Goal: Information Seeking & Learning: Learn about a topic

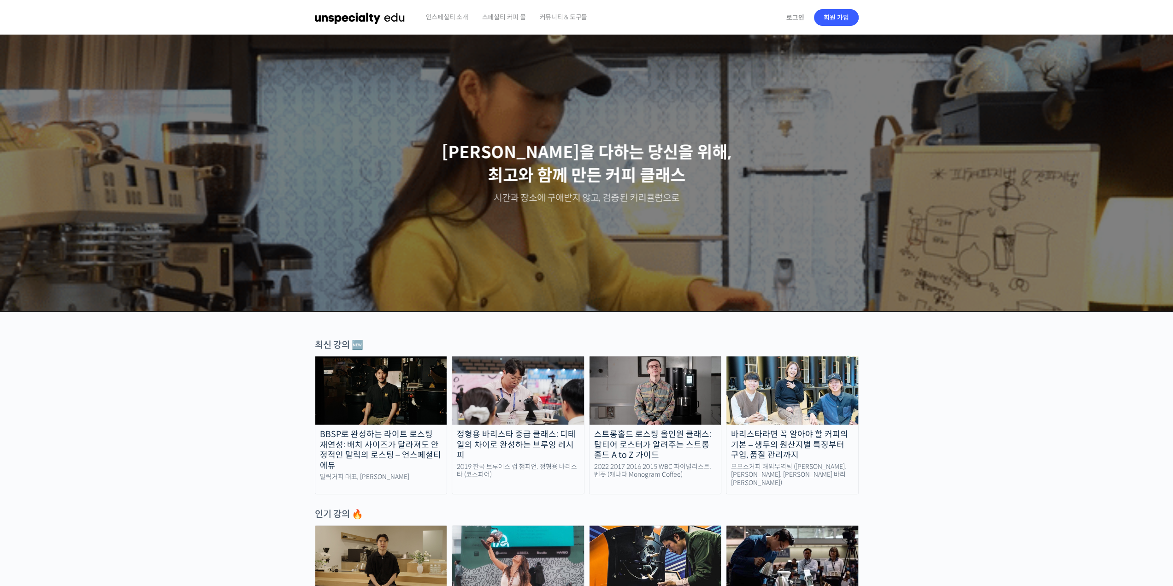
click at [443, 21] on span "언스페셜티 소개" at bounding box center [447, 17] width 42 height 35
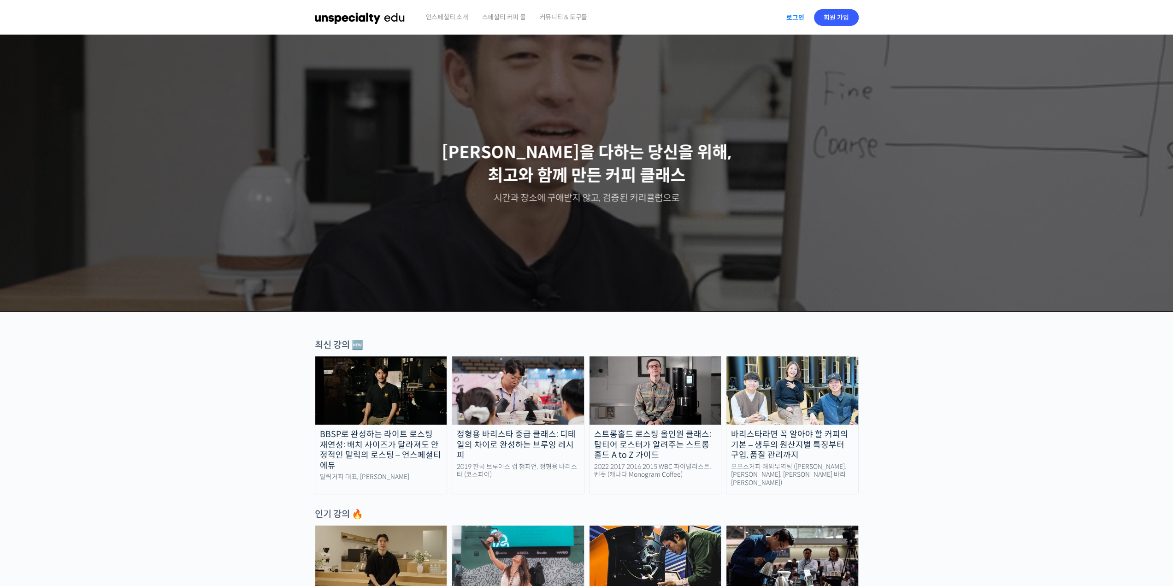
click at [788, 12] on link "로그인" at bounding box center [795, 17] width 29 height 21
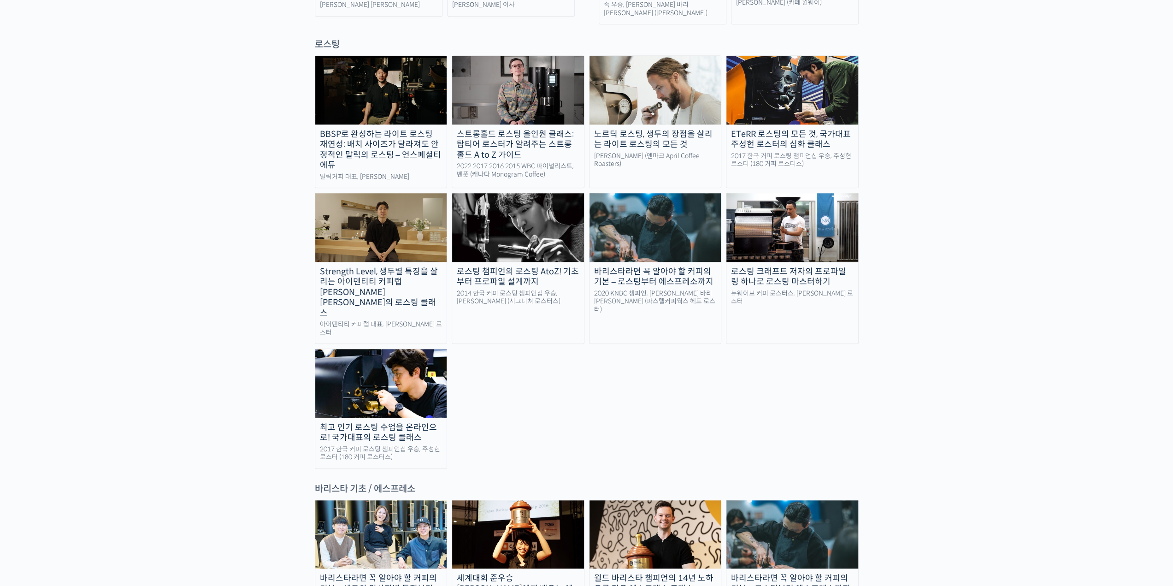
scroll to position [876, 0]
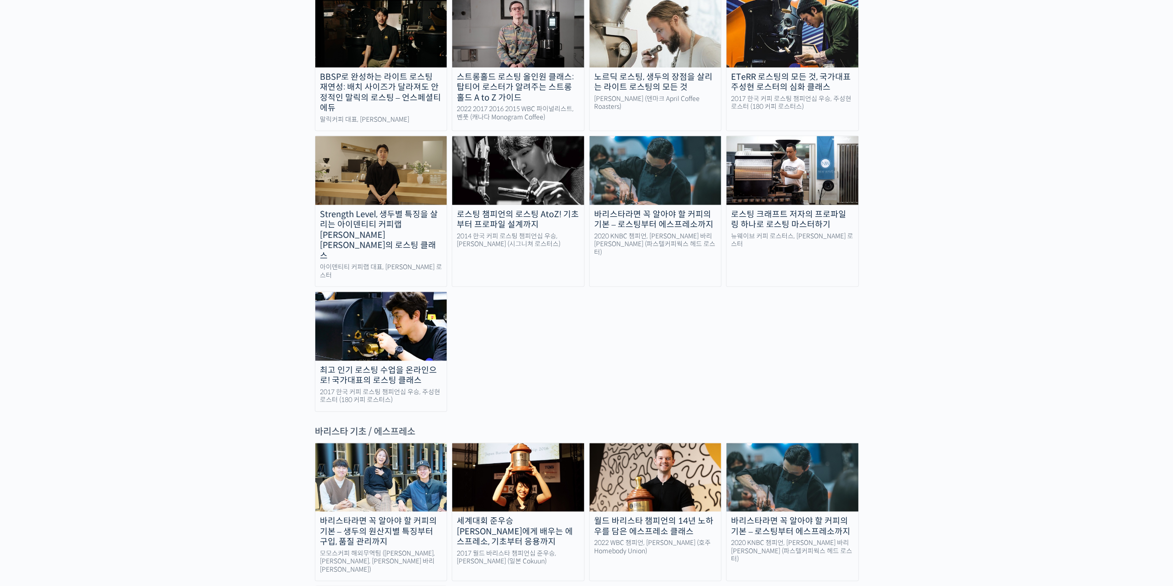
click at [552, 443] on img at bounding box center [518, 477] width 132 height 68
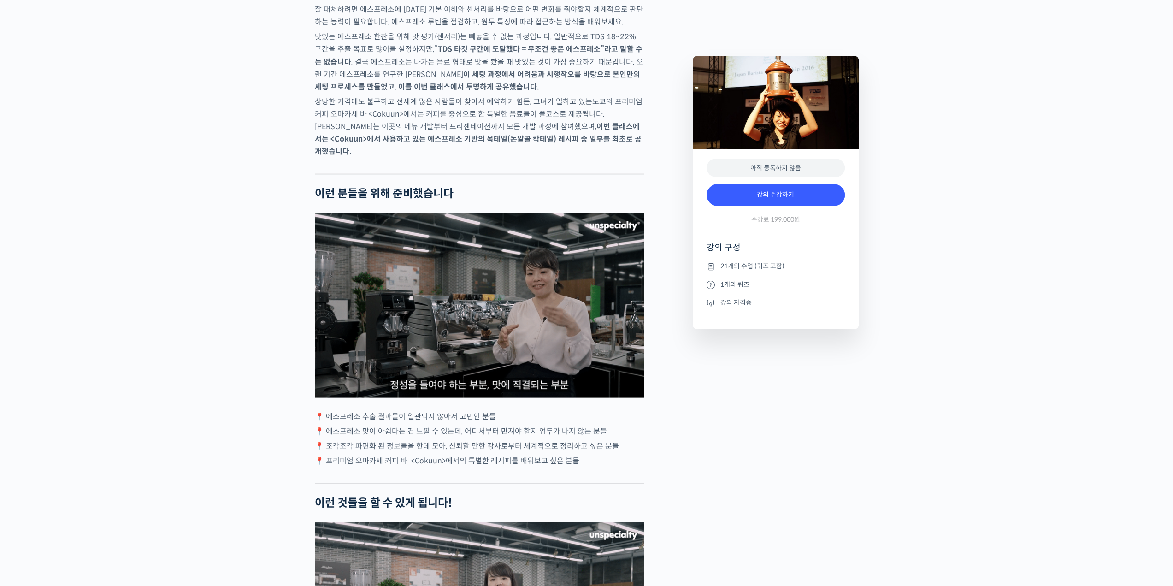
scroll to position [1706, 0]
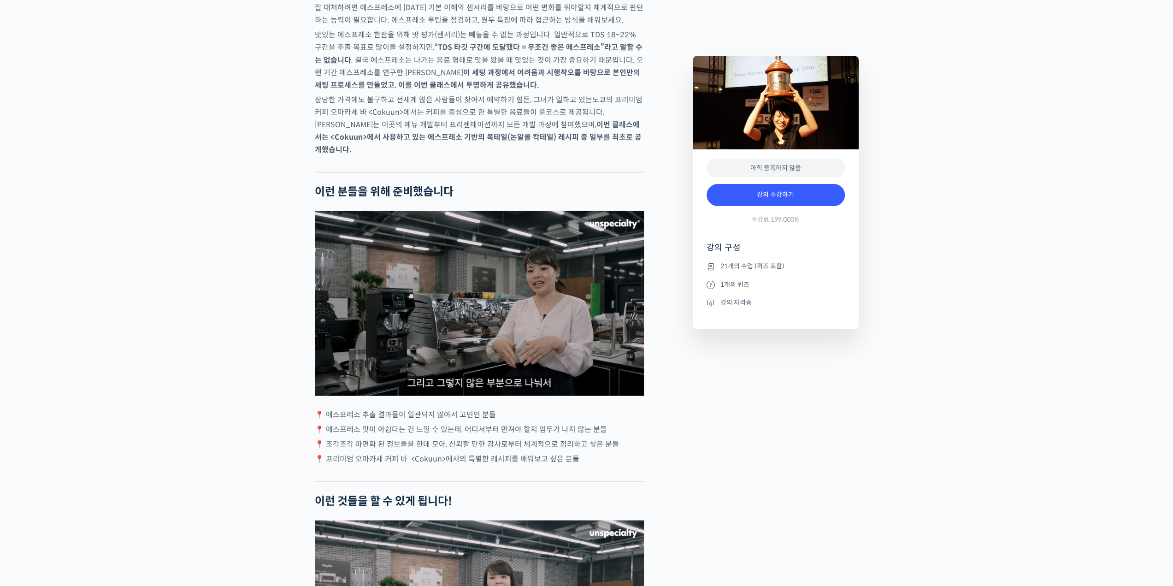
click at [400, 347] on img at bounding box center [479, 303] width 329 height 185
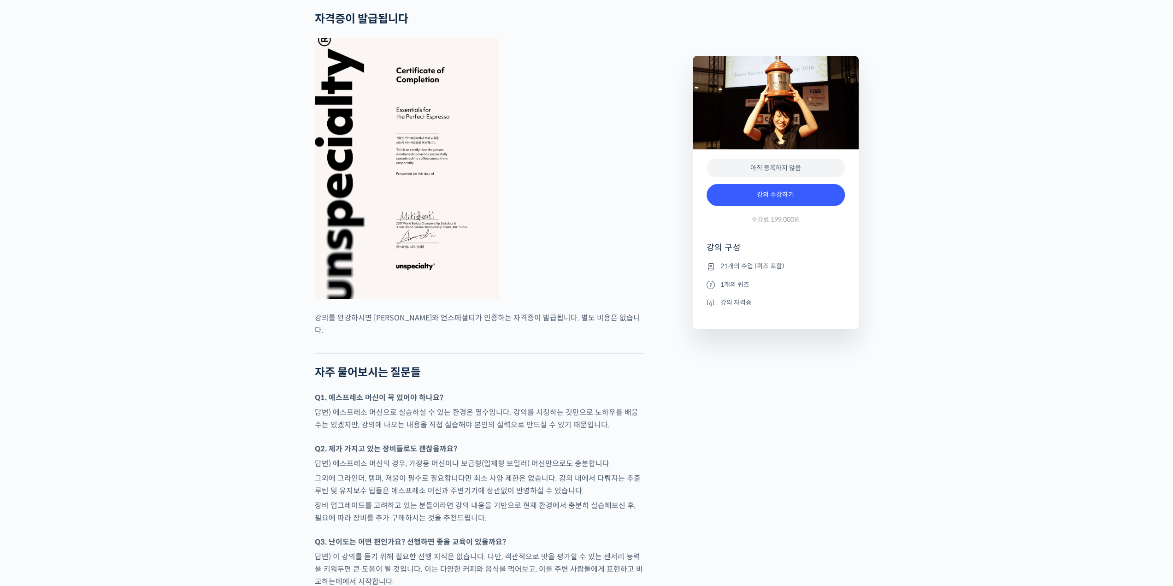
scroll to position [3411, 0]
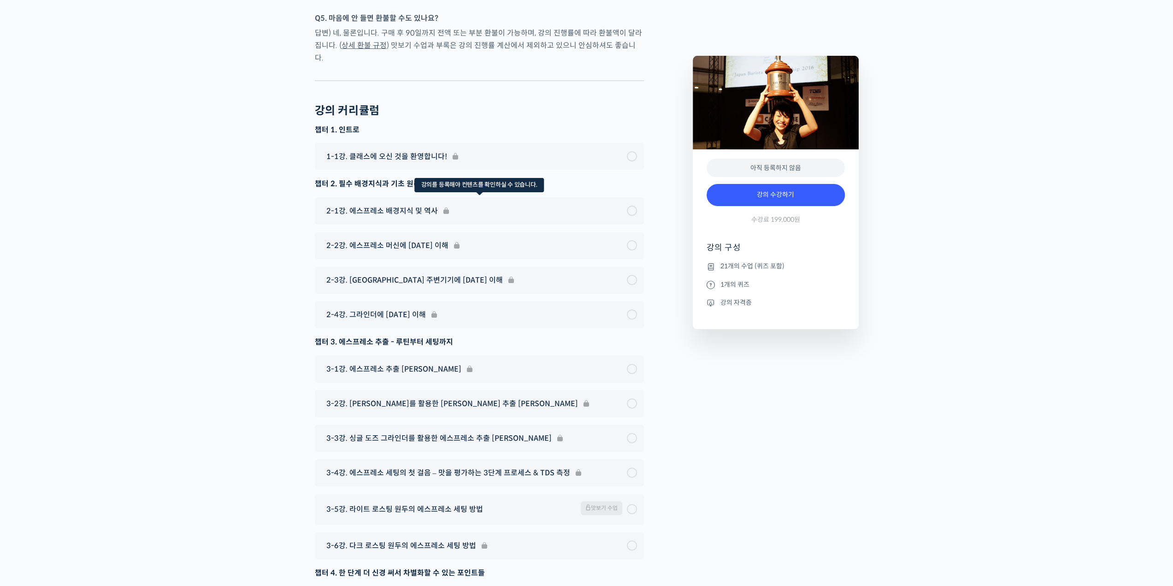
scroll to position [3739, 0]
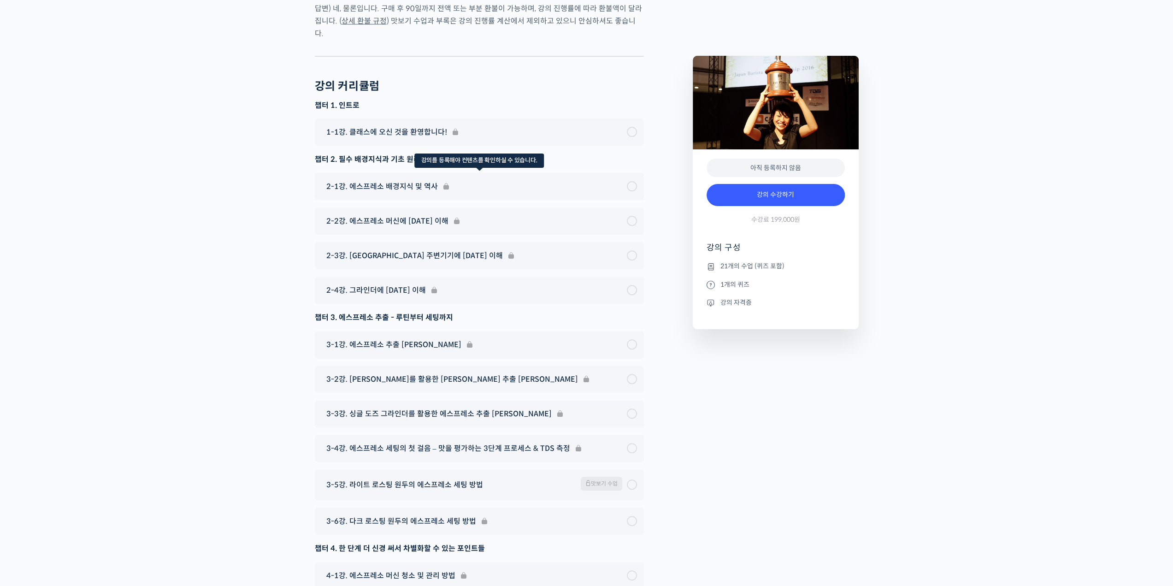
click at [413, 173] on div "2-1강. 에스프레소 배경지식 및 역사" at bounding box center [479, 186] width 329 height 27
click at [408, 207] on div "2-2강. 에스프레소 머신에 [DATE] 이해" at bounding box center [479, 220] width 329 height 27
click at [398, 242] on div "2-3강. [GEOGRAPHIC_DATA] 주변기기에 [DATE] 이해" at bounding box center [479, 255] width 329 height 27
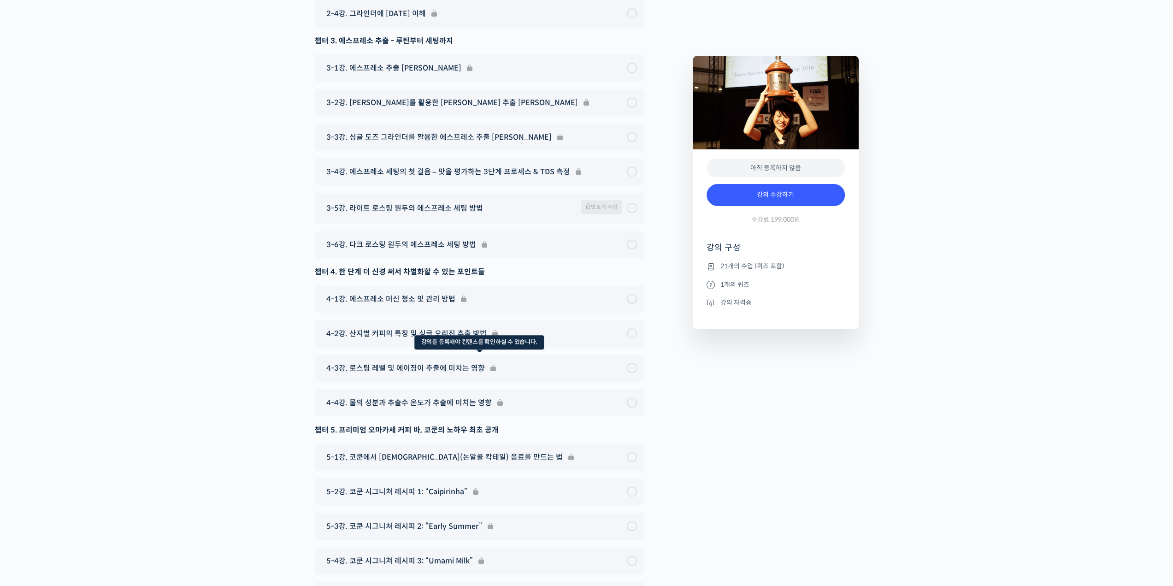
scroll to position [4197, 0]
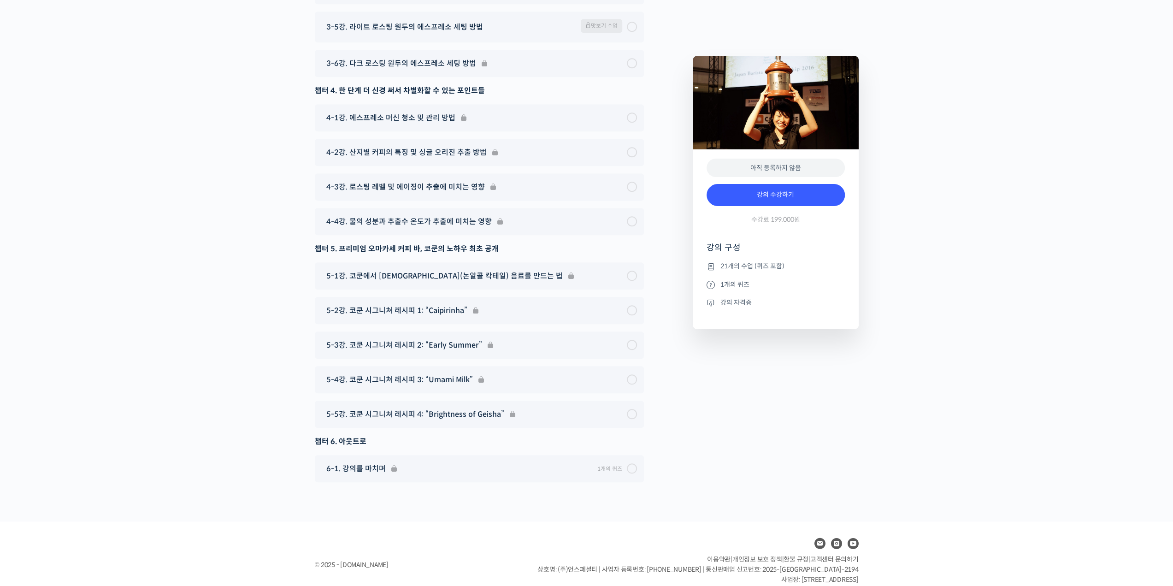
drag, startPoint x: 165, startPoint y: 140, endPoint x: 159, endPoint y: 135, distance: 7.9
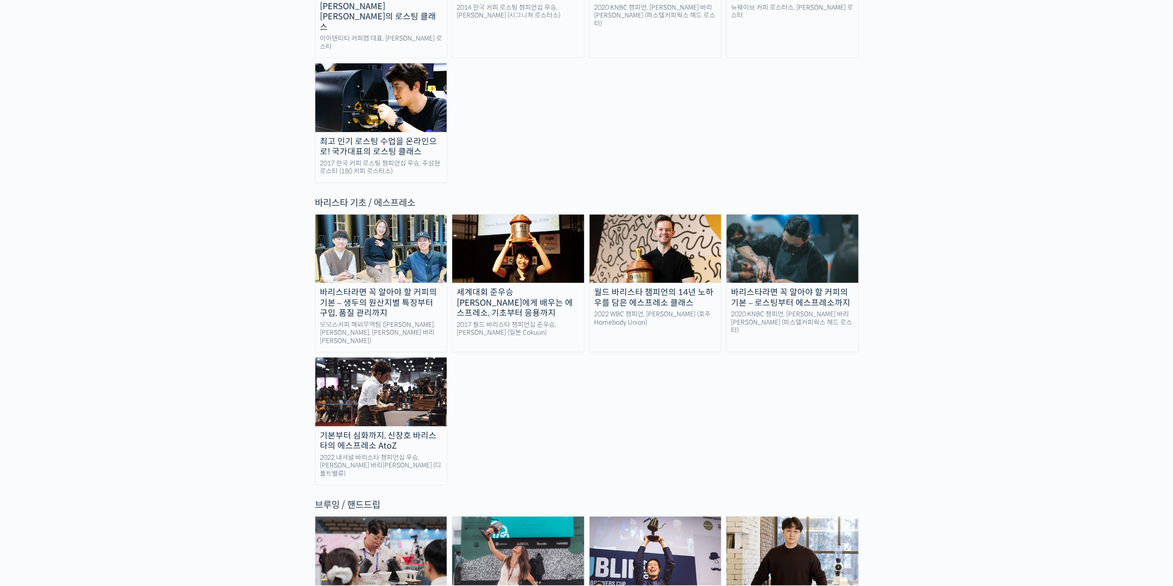
scroll to position [1106, 0]
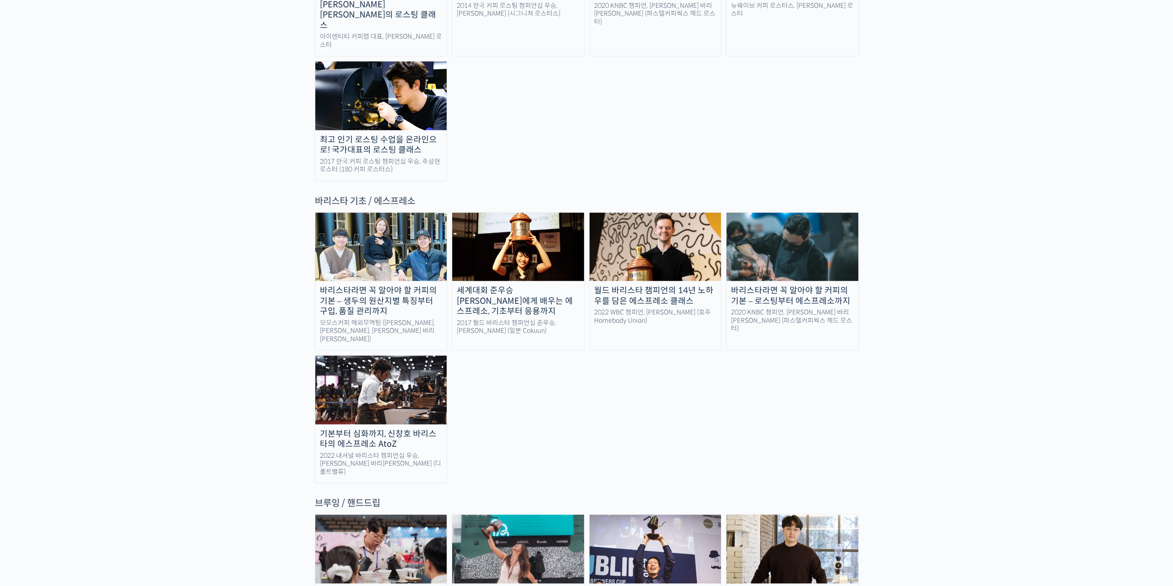
click at [357, 355] on img at bounding box center [381, 389] width 132 height 68
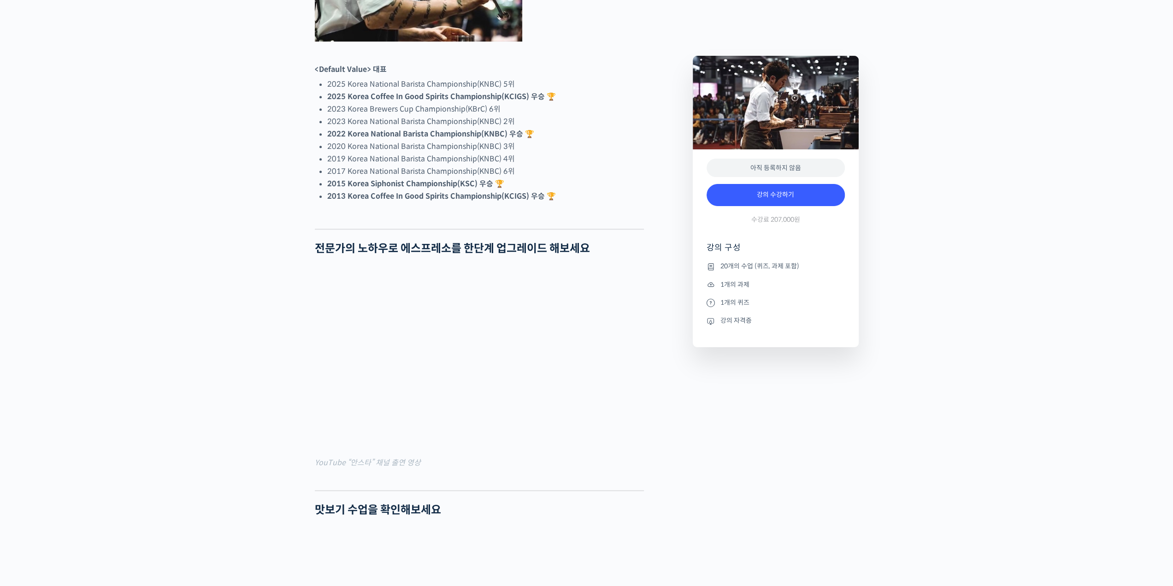
scroll to position [738, 0]
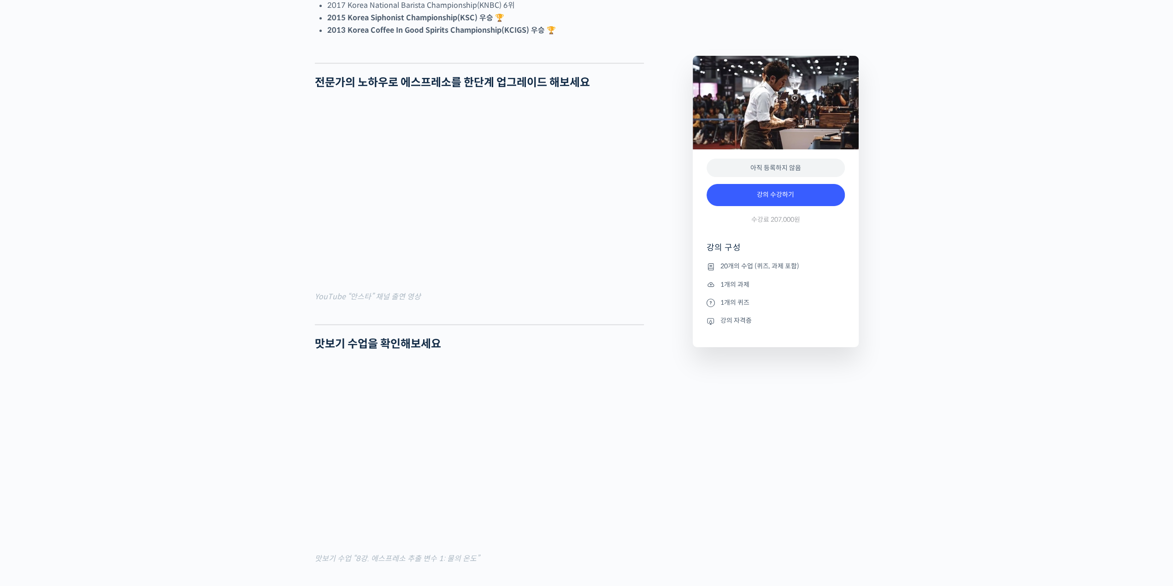
click at [446, 303] on figcaption "YouTube “안스타” 채널 출연 영상" at bounding box center [479, 296] width 329 height 12
